Goal: Task Accomplishment & Management: Complete application form

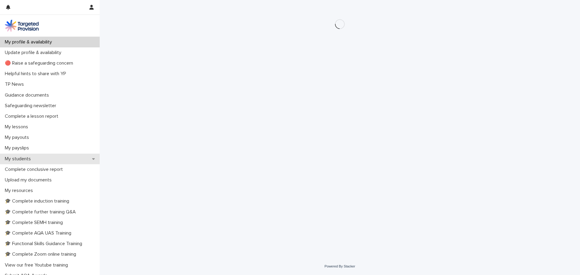
click at [31, 159] on p "My students" at bounding box center [18, 159] width 33 height 6
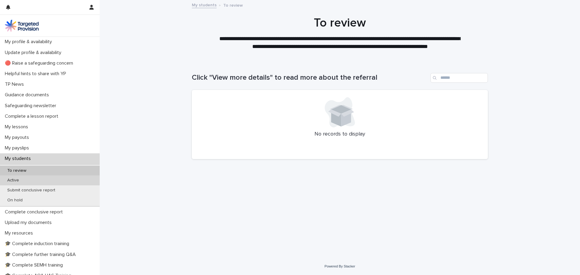
click at [18, 181] on p "Active" at bounding box center [12, 180] width 21 height 5
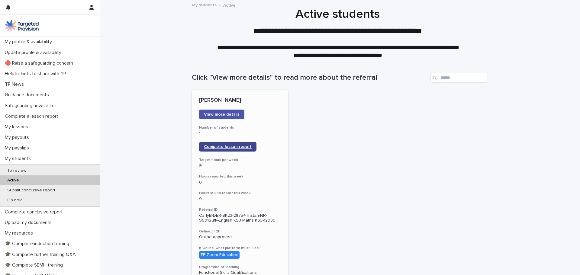
click at [220, 148] on span "Complete lesson report" at bounding box center [228, 147] width 48 height 4
click at [224, 117] on span "View more details" at bounding box center [222, 114] width 36 height 4
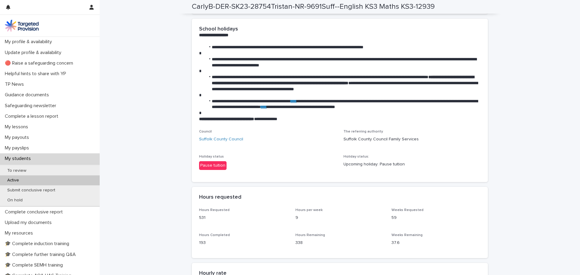
scroll to position [936, 0]
